Goal: Task Accomplishment & Management: Use online tool/utility

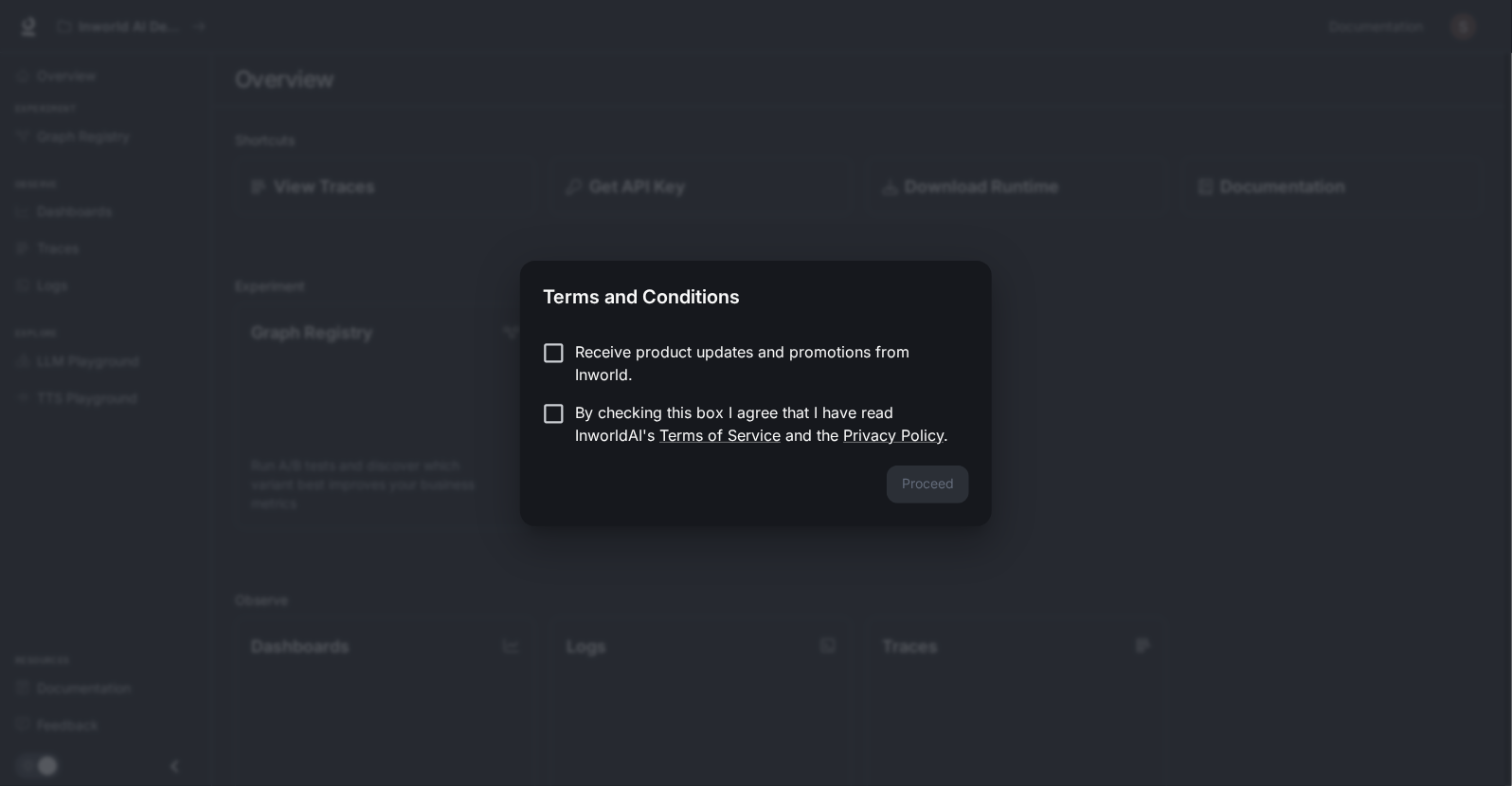
click at [561, 336] on div "Receive product updates and promotions from Inworld. By checking this box I agr…" at bounding box center [756, 395] width 471 height 140
click at [548, 394] on form "Receive product updates and promotions from Inworld. By checking this box I agr…" at bounding box center [756, 393] width 426 height 106
click at [654, 356] on p "Receive product updates and promotions from Inworld." at bounding box center [764, 362] width 378 height 45
click at [908, 485] on button "Proceed" at bounding box center [928, 484] width 82 height 38
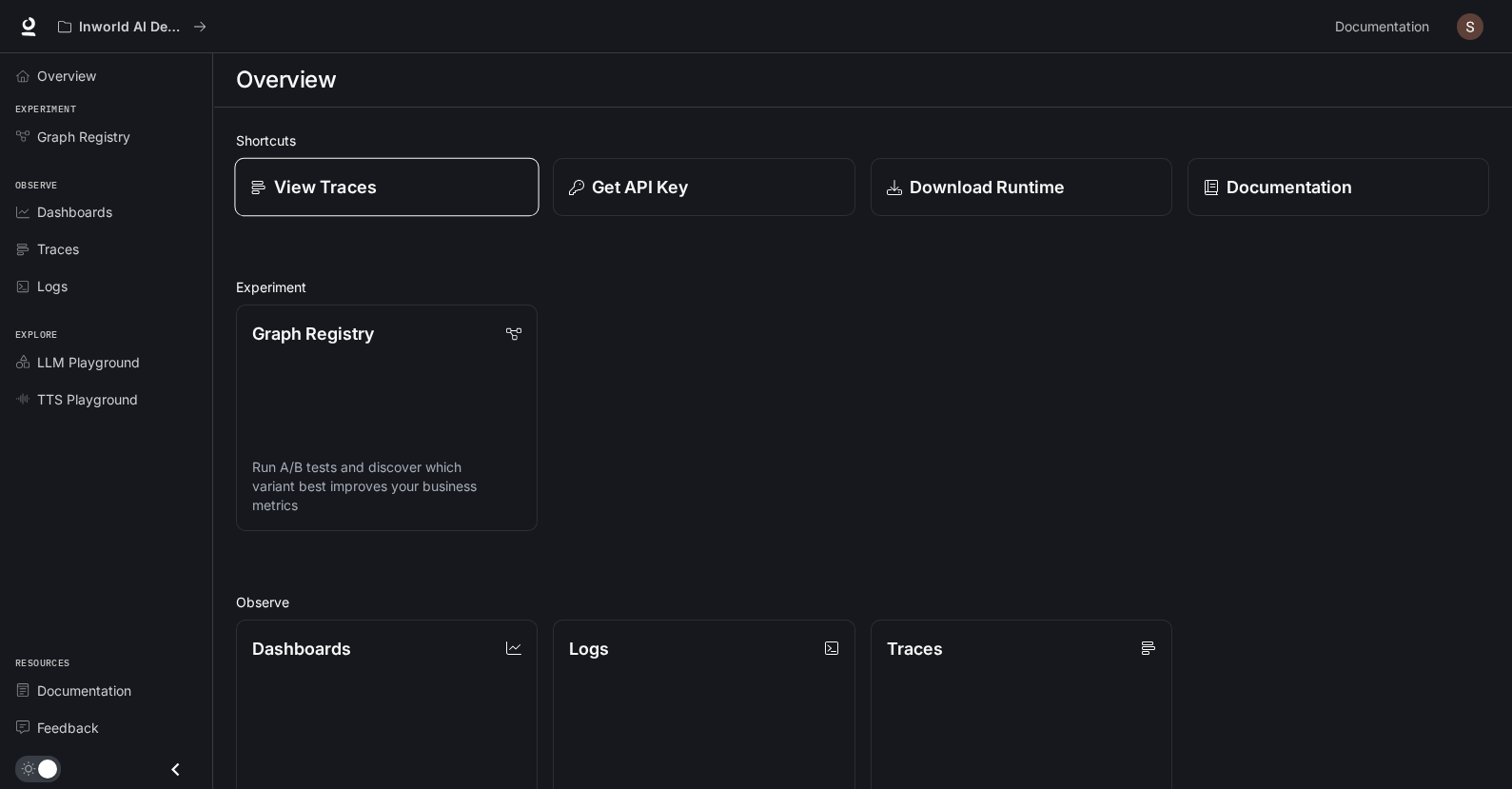
click at [421, 182] on div "View Traces" at bounding box center [387, 187] width 272 height 26
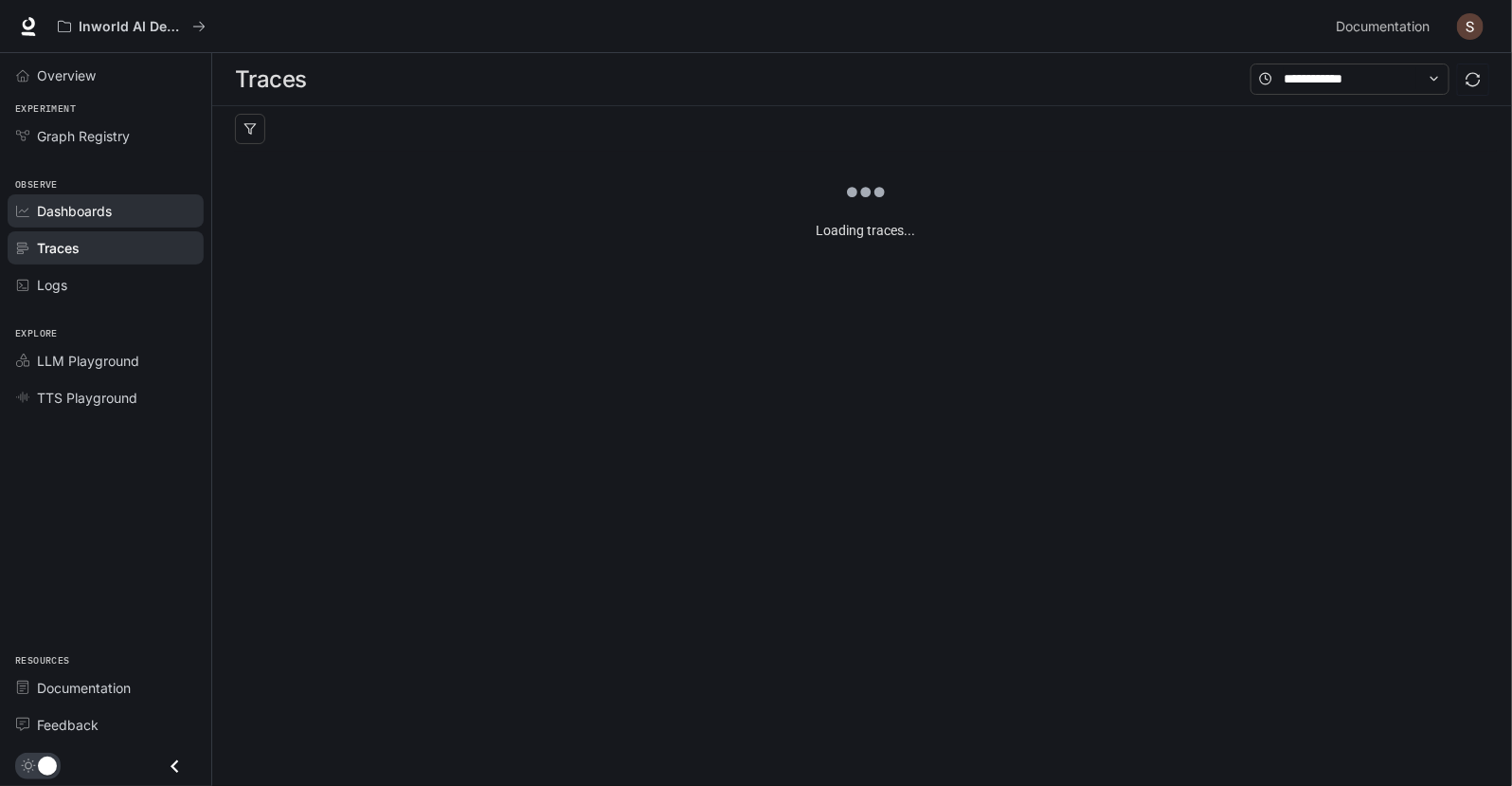
click at [100, 208] on span "Dashboards" at bounding box center [75, 211] width 75 height 20
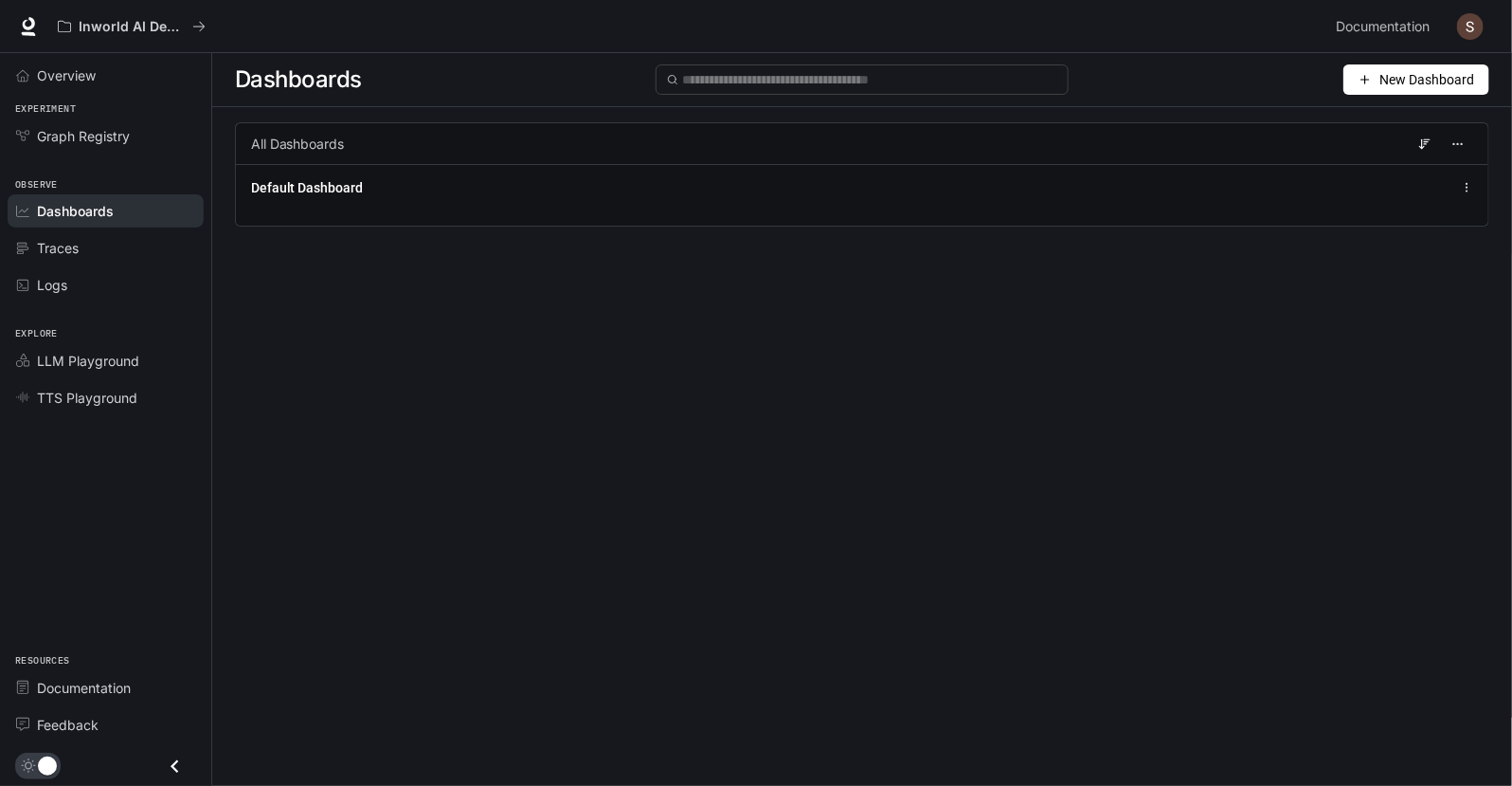
click at [1439, 87] on span "New Dashboard" at bounding box center [1427, 80] width 95 height 21
click at [1393, 127] on div "Create dashboard" at bounding box center [1394, 121] width 157 height 21
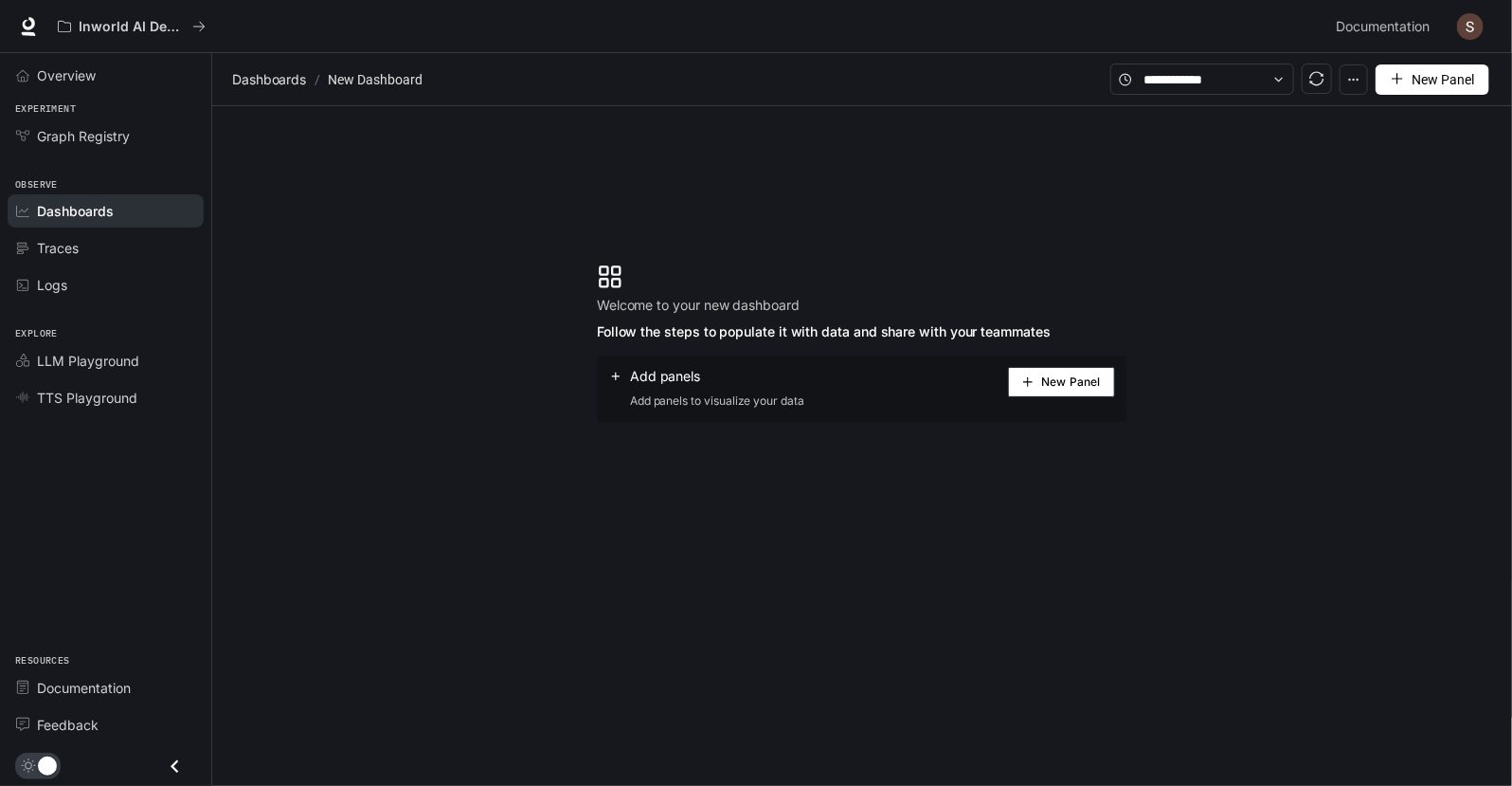
click at [1071, 378] on span "New Panel" at bounding box center [1070, 381] width 58 height 10
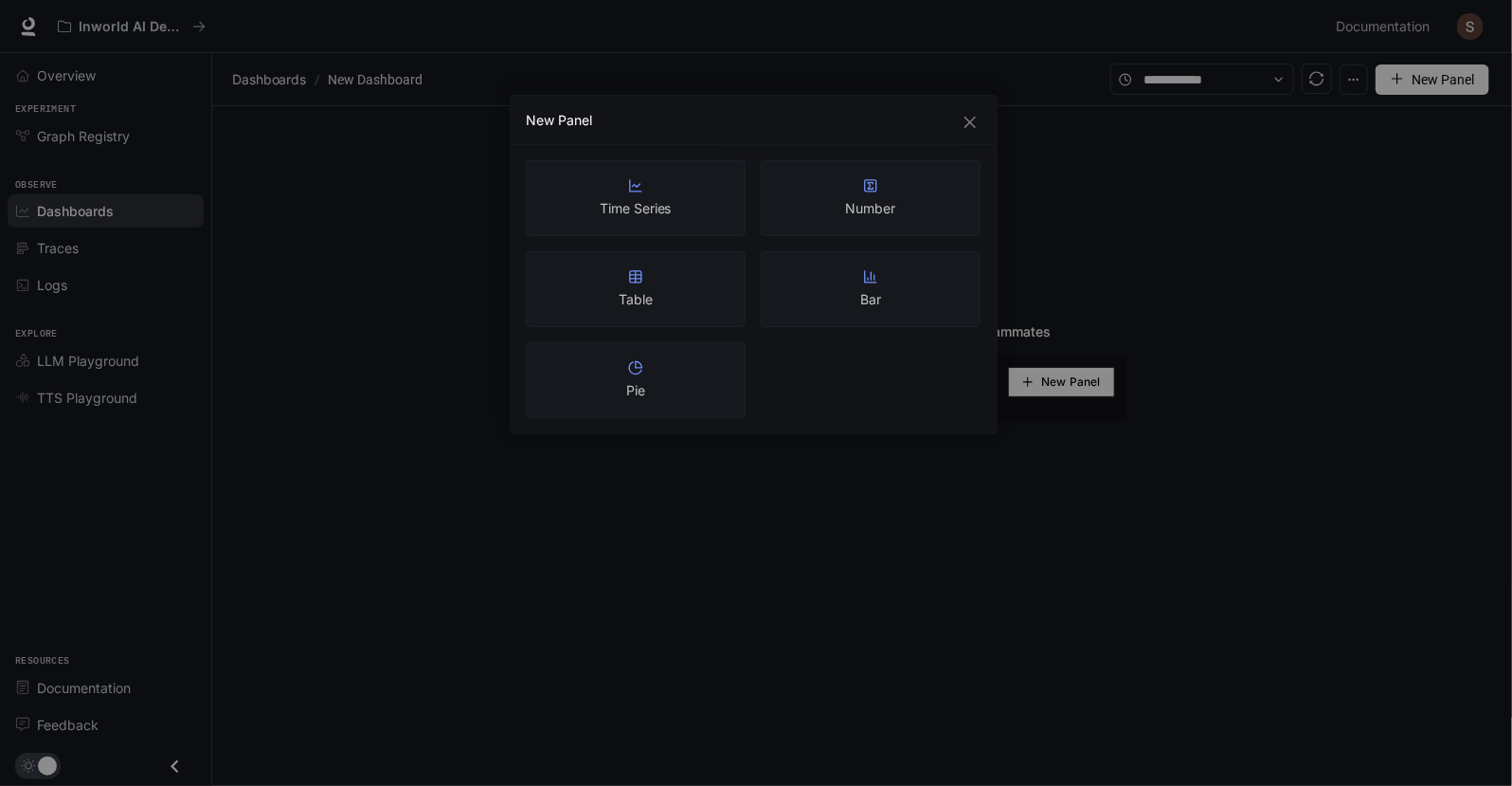
click at [1001, 105] on div "New Panel Time Series Number Table Bar Pie" at bounding box center [756, 393] width 1512 height 786
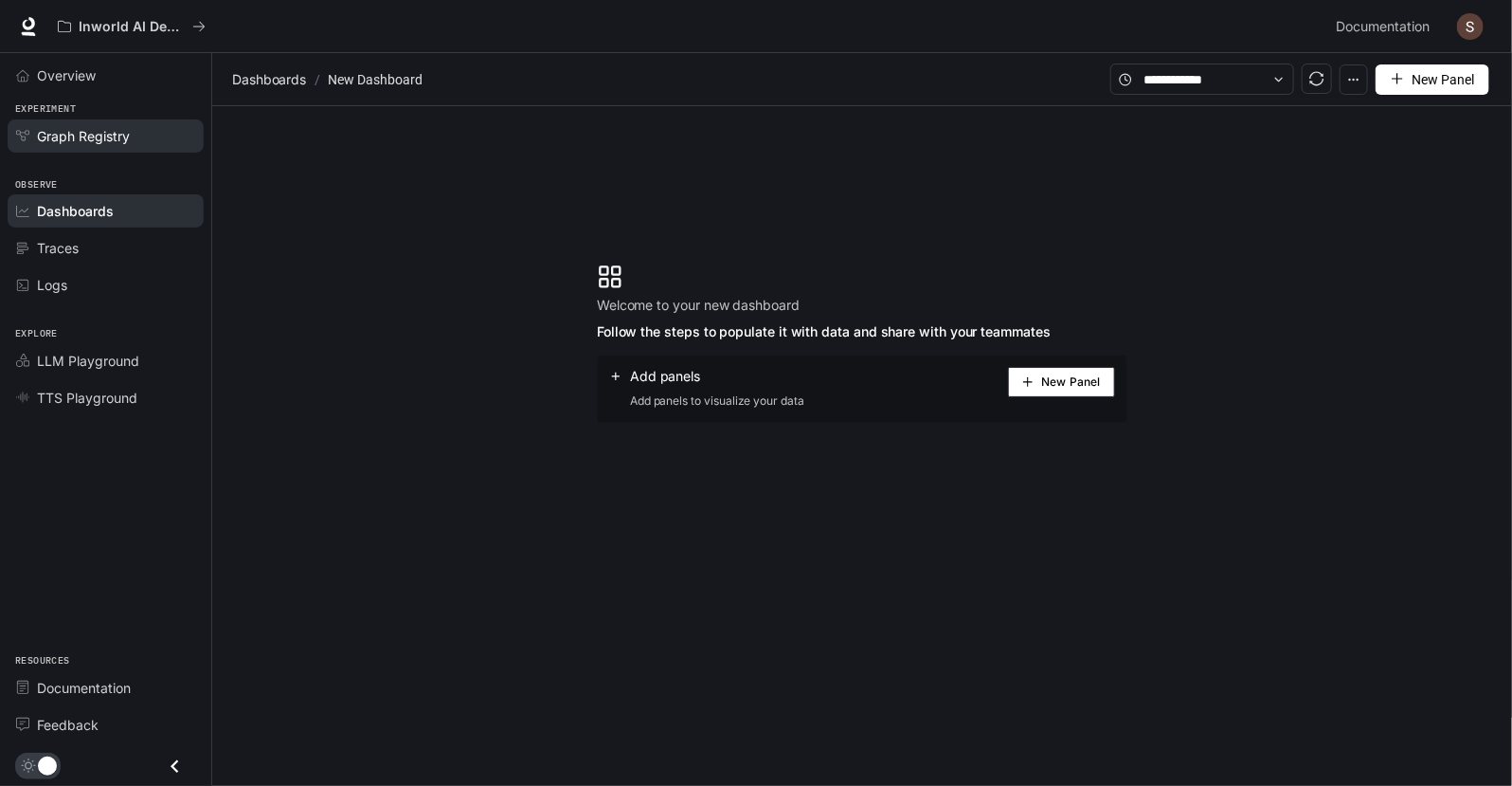
click at [61, 126] on span "Graph Registry" at bounding box center [83, 135] width 93 height 20
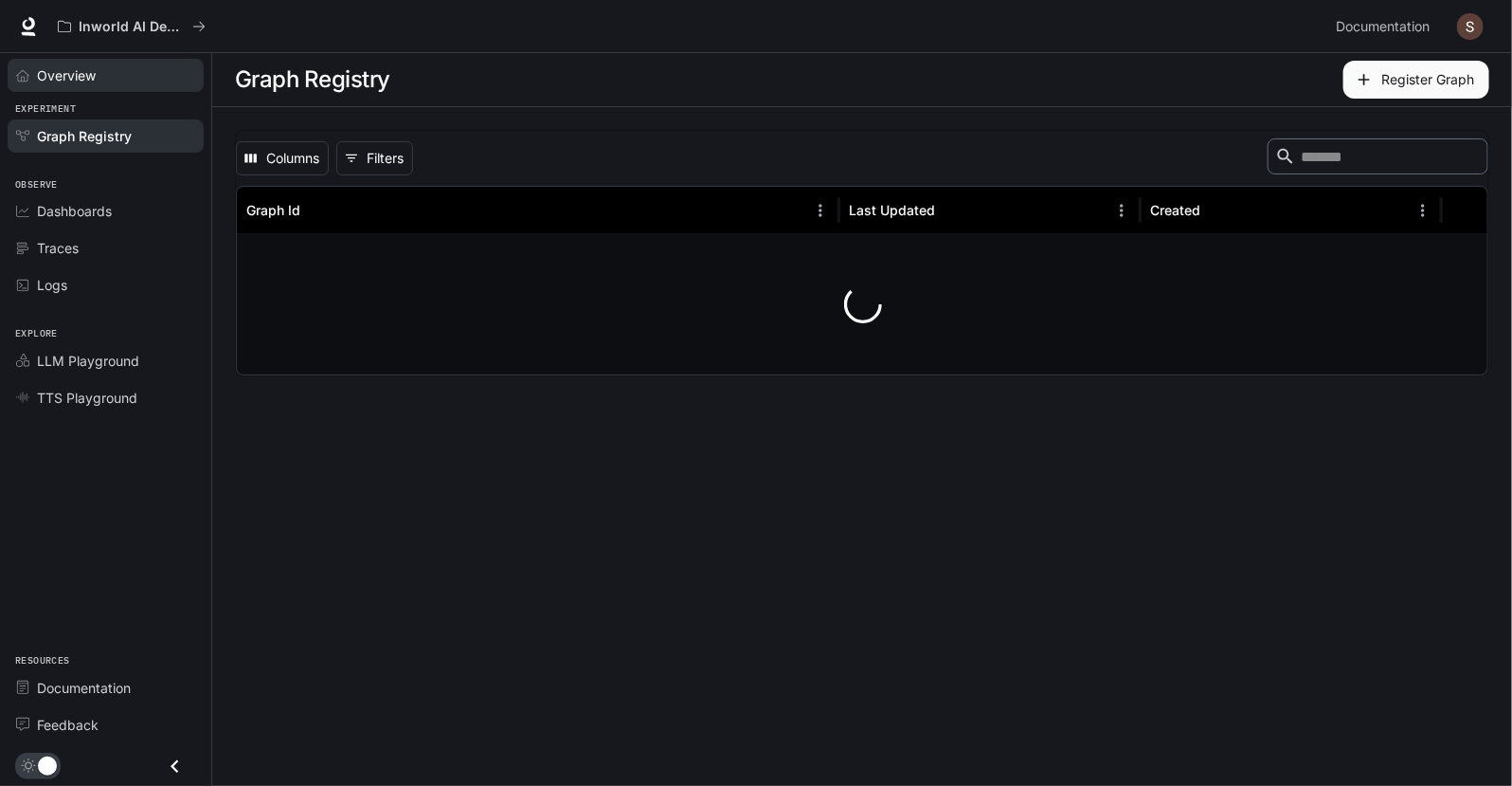
click at [48, 58] on li "Overview" at bounding box center [105, 75] width 211 height 37
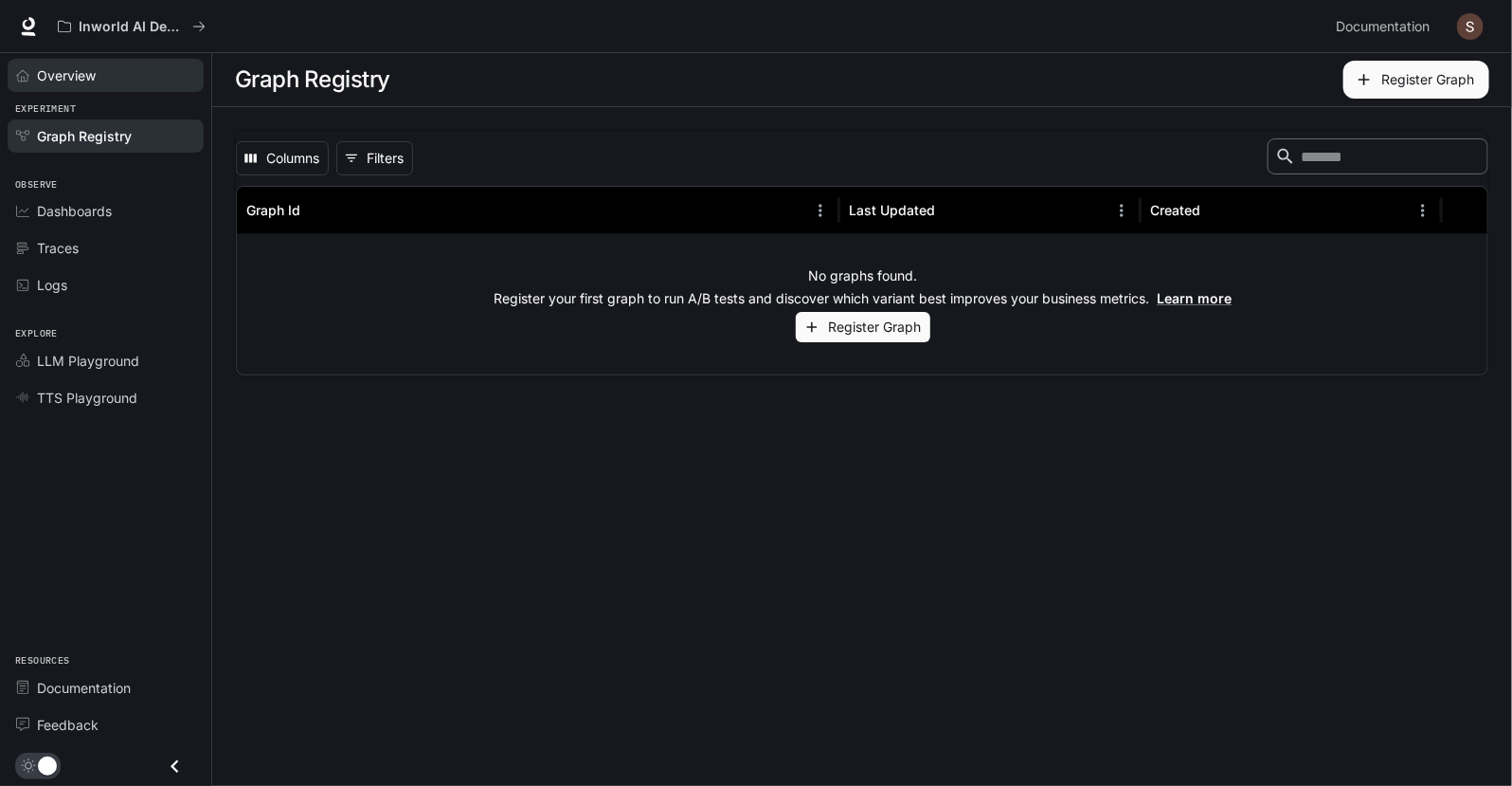
click at [50, 75] on span "Overview" at bounding box center [66, 75] width 58 height 20
